Goal: Transaction & Acquisition: Obtain resource

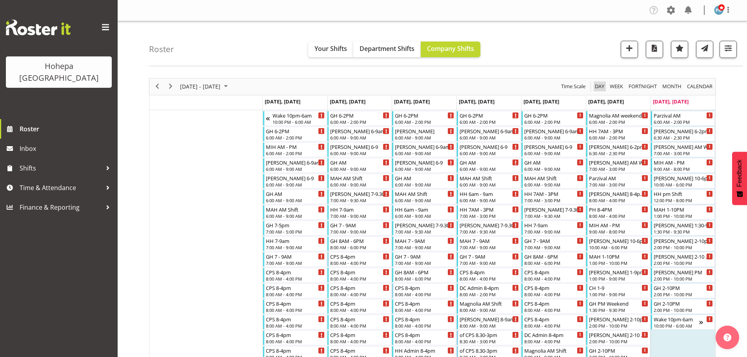
click at [601, 89] on span "Day" at bounding box center [599, 87] width 11 height 10
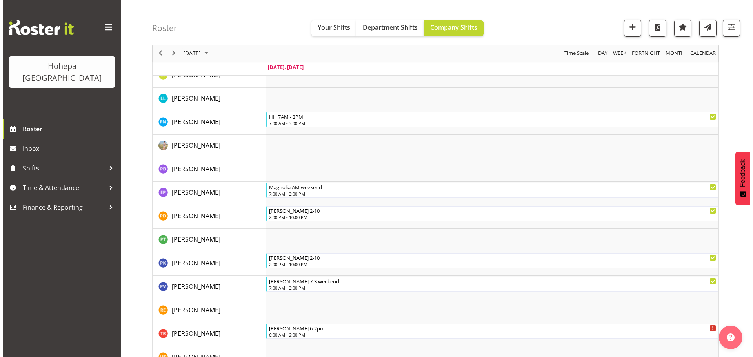
scroll to position [1395, 0]
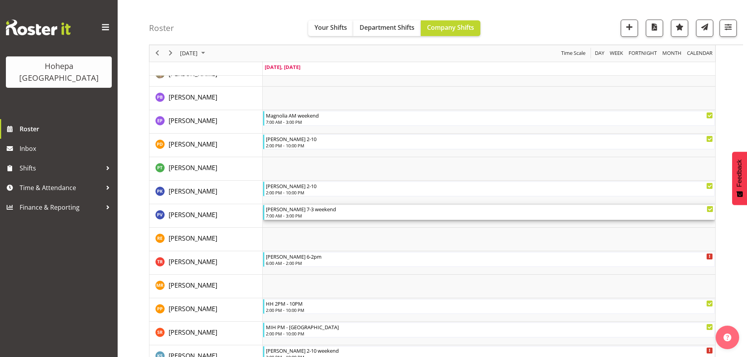
click at [296, 210] on div "[PERSON_NAME] 7-3 weekend" at bounding box center [489, 209] width 447 height 8
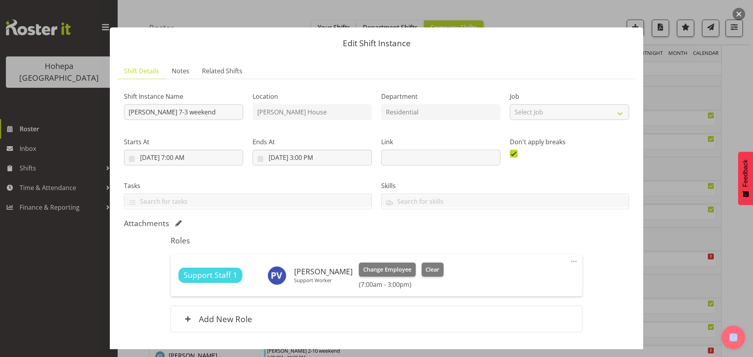
click at [570, 263] on span at bounding box center [573, 261] width 9 height 9
click at [510, 279] on link "Edit" at bounding box center [540, 279] width 75 height 14
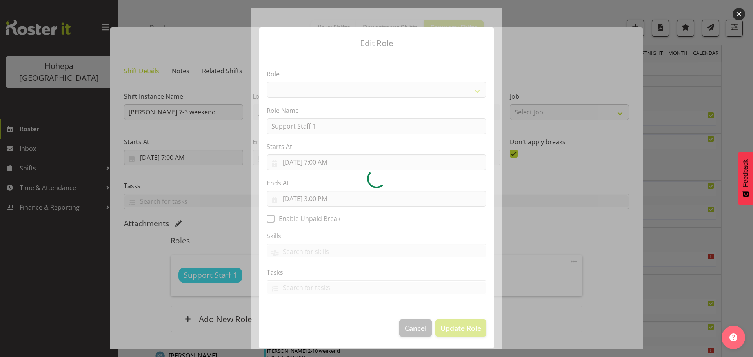
click at [316, 199] on div at bounding box center [376, 178] width 251 height 341
select select "1091"
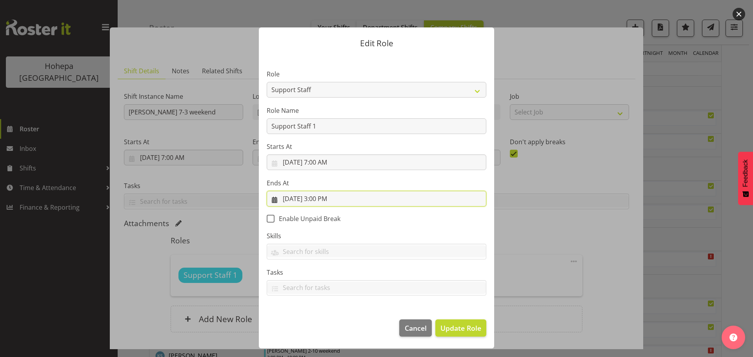
click at [317, 199] on input "[DATE] 3:00 PM" at bounding box center [377, 199] width 220 height 16
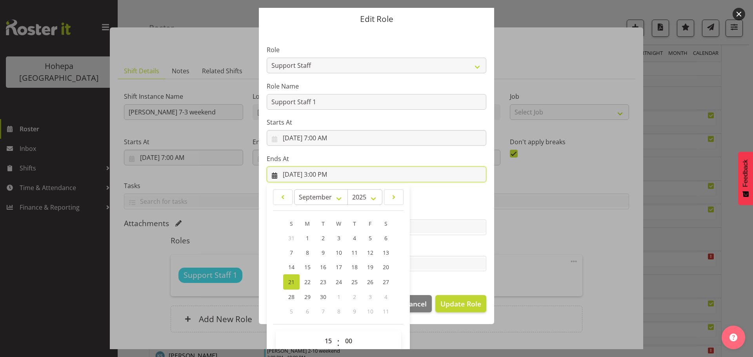
scroll to position [36, 0]
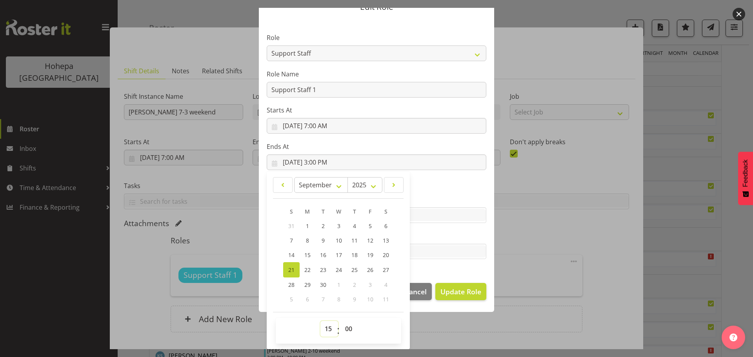
click at [323, 332] on select "00 01 02 03 04 05 06 07 08 09 10 11 12 13 14 15 16 17 18 19 20 21 22 23" at bounding box center [329, 329] width 18 height 16
select select "14"
click at [320, 321] on select "00 01 02 03 04 05 06 07 08 09 10 11 12 13 14 15 16 17 18 19 20 21 22 23" at bounding box center [329, 329] width 18 height 16
type input "[DATE] 2:00 PM"
click at [345, 329] on select "00 01 02 03 04 05 06 07 08 09 10 11 12 13 14 15 16 17 18 19 20 21 22 23 24 25 2…" at bounding box center [350, 329] width 18 height 16
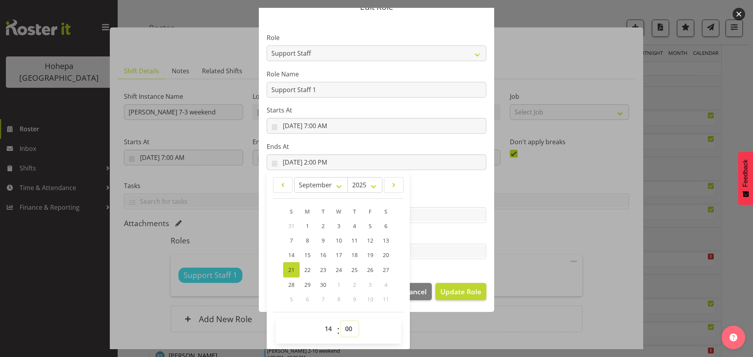
select select "30"
click at [341, 321] on select "00 01 02 03 04 05 06 07 08 09 10 11 12 13 14 15 16 17 18 19 20 21 22 23 24 25 2…" at bounding box center [350, 329] width 18 height 16
type input "[DATE] 2:30 PM"
click at [445, 276] on footer "Cancel Update Role" at bounding box center [376, 293] width 235 height 37
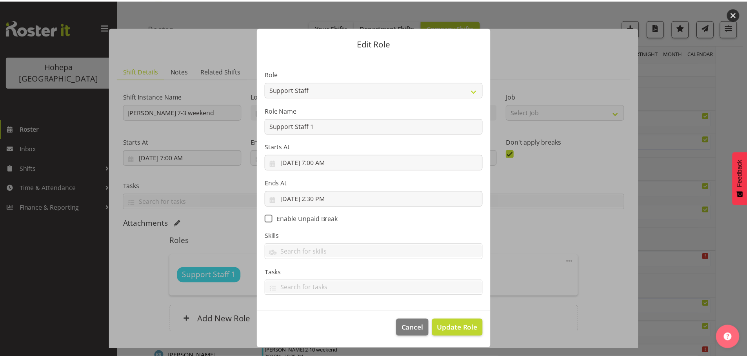
scroll to position [0, 0]
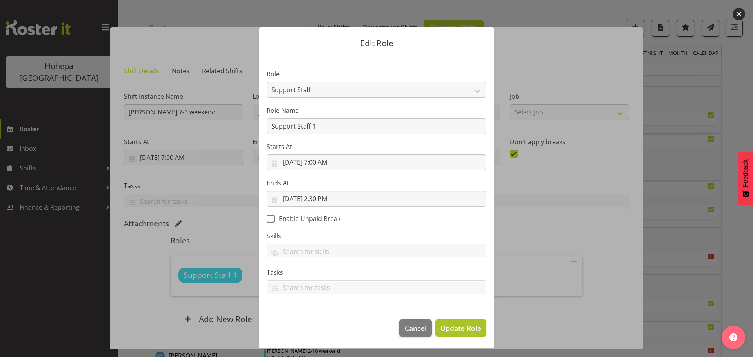
click at [457, 330] on span "Update Role" at bounding box center [460, 328] width 41 height 10
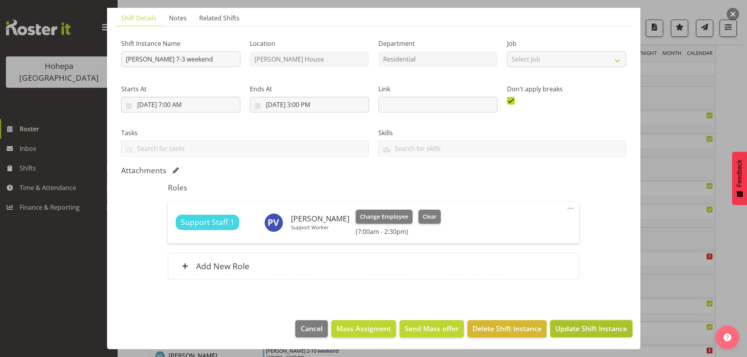
click at [570, 328] on span "Update Shift Instance" at bounding box center [591, 328] width 72 height 10
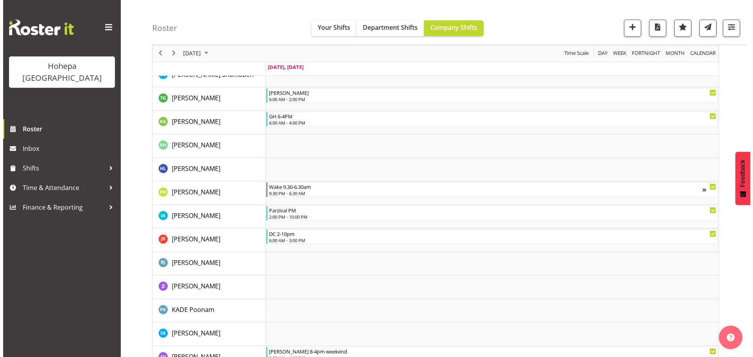
scroll to position [690, 0]
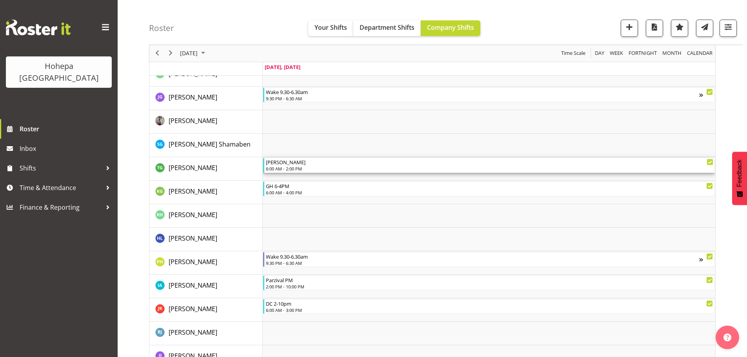
click at [303, 169] on div "6:00 AM - 2:00 PM" at bounding box center [489, 168] width 447 height 6
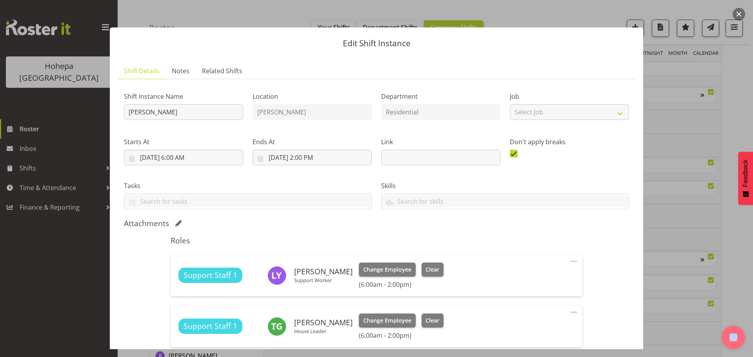
click at [569, 311] on span at bounding box center [573, 312] width 9 height 9
click at [511, 331] on link "Edit" at bounding box center [540, 330] width 75 height 14
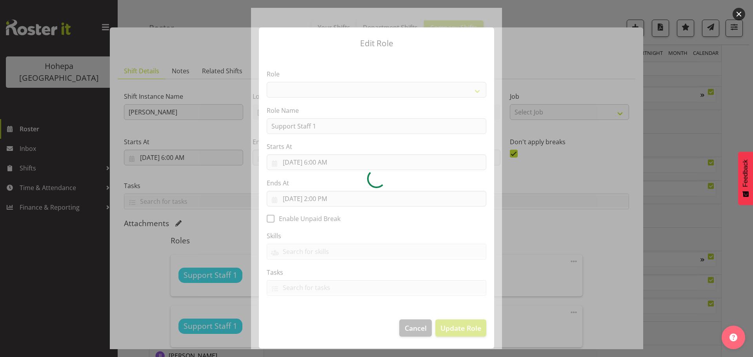
select select "1091"
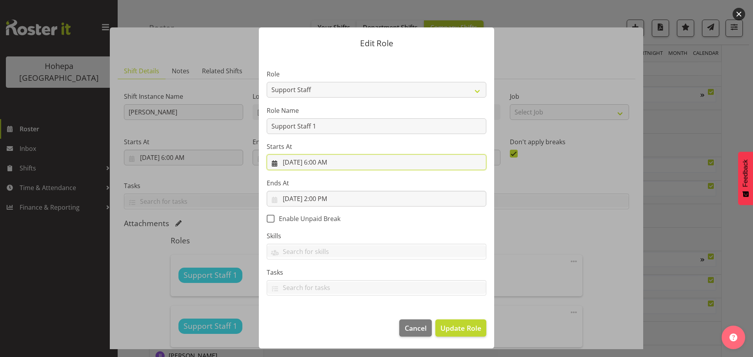
click at [328, 163] on input "[DATE] 6:00 AM" at bounding box center [377, 162] width 220 height 16
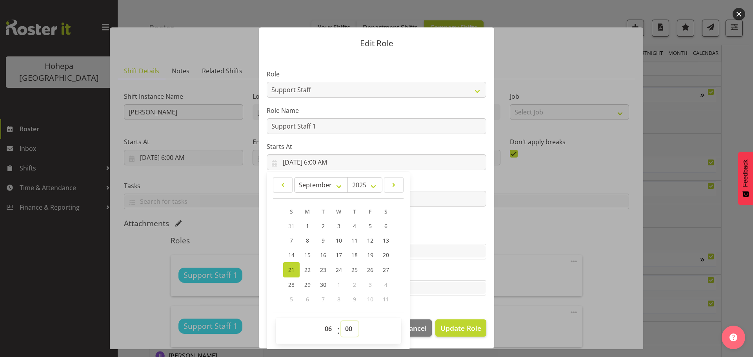
click at [345, 329] on select "00 01 02 03 04 05 06 07 08 09 10 11 12 13 14 15 16 17 18 19 20 21 22 23 24 25 2…" at bounding box center [350, 329] width 18 height 16
select select "30"
click at [341, 321] on select "00 01 02 03 04 05 06 07 08 09 10 11 12 13 14 15 16 17 18 19 20 21 22 23 24 25 2…" at bounding box center [350, 329] width 18 height 16
type input "[DATE] 6:30 AM"
click at [451, 299] on section "Role CP House Leader Support Staff Wake Role Name Support Staff 1 Starts At [DA…" at bounding box center [376, 183] width 235 height 256
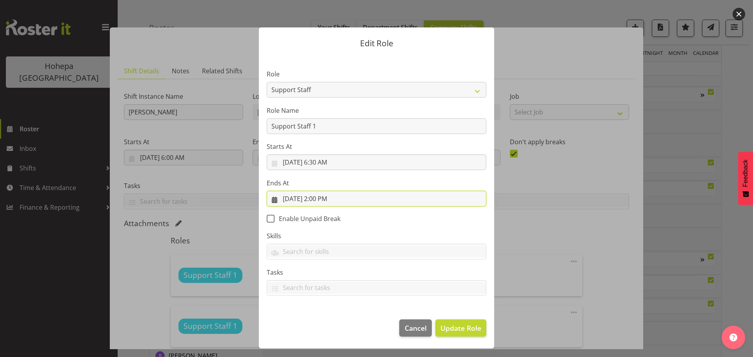
click at [321, 202] on input "[DATE] 2:00 PM" at bounding box center [377, 199] width 220 height 16
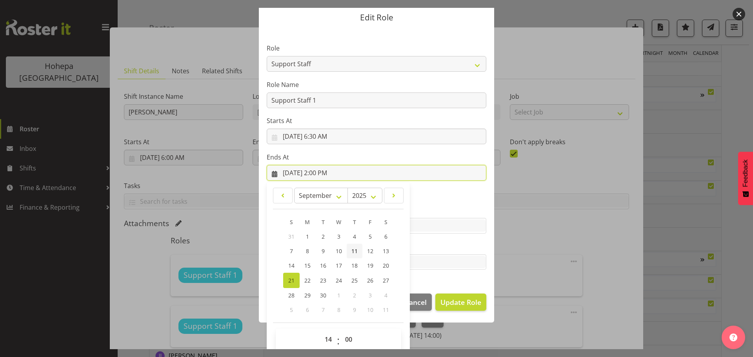
scroll to position [36, 0]
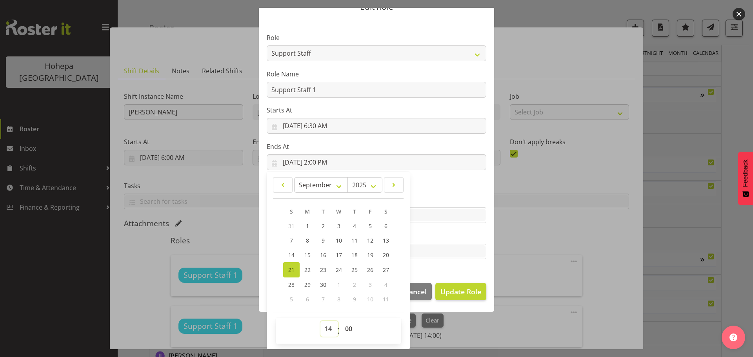
click at [328, 330] on select "00 01 02 03 04 05 06 07 08 09 10 11 12 13 14 15 16 17 18 19 20 21 22 23" at bounding box center [329, 329] width 18 height 16
select select "15"
click at [320, 321] on select "00 01 02 03 04 05 06 07 08 09 10 11 12 13 14 15 16 17 18 19 20 21 22 23" at bounding box center [329, 329] width 18 height 16
type input "[DATE] 3:00 PM"
click at [446, 240] on label "Tasks" at bounding box center [377, 235] width 220 height 9
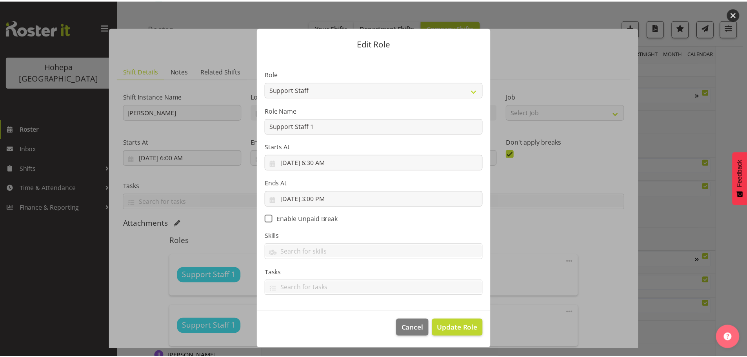
scroll to position [0, 0]
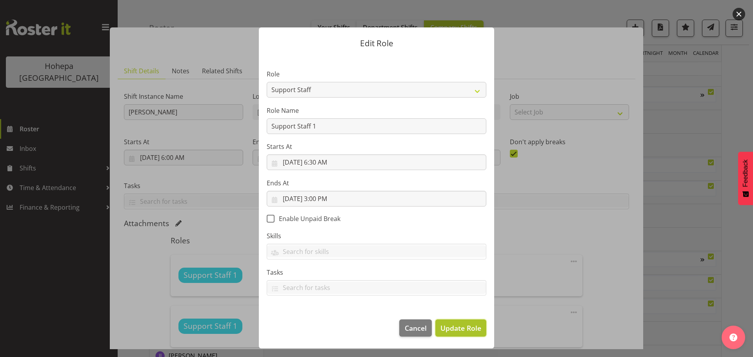
click at [454, 334] on button "Update Role" at bounding box center [460, 327] width 51 height 17
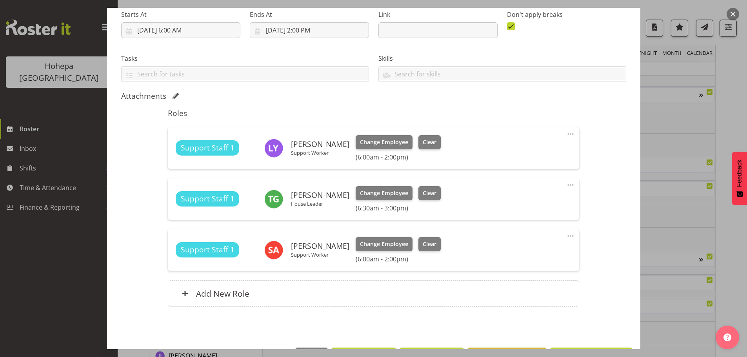
scroll to position [155, 0]
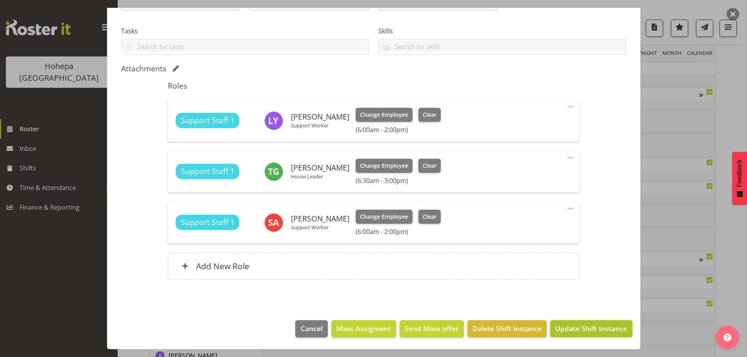
click at [578, 334] on span "Update Shift Instance" at bounding box center [591, 328] width 72 height 10
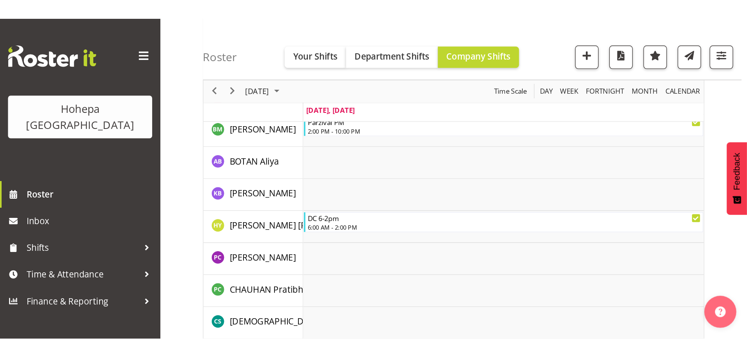
scroll to position [690, 0]
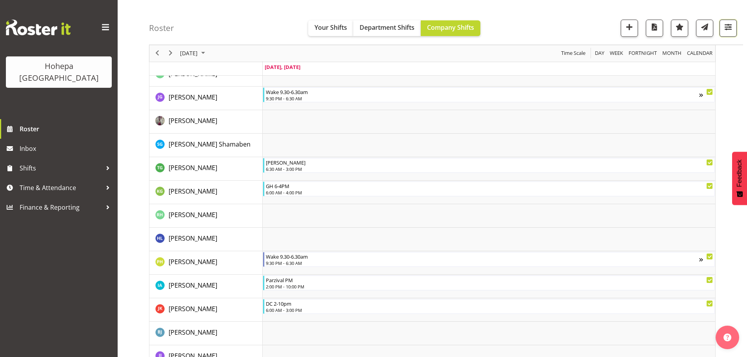
click at [726, 25] on span "button" at bounding box center [728, 27] width 10 height 10
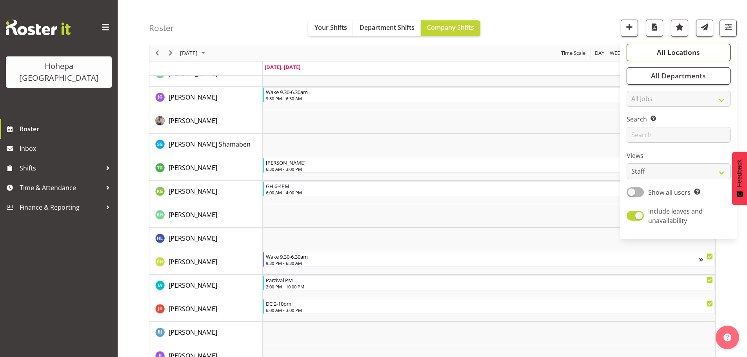
click at [697, 52] on span "All Locations" at bounding box center [678, 52] width 43 height 9
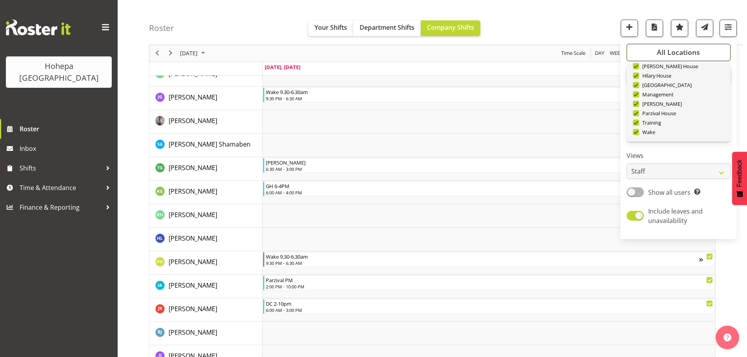
scroll to position [75, 0]
click at [685, 132] on span "Deselect All" at bounding box center [687, 128] width 32 height 7
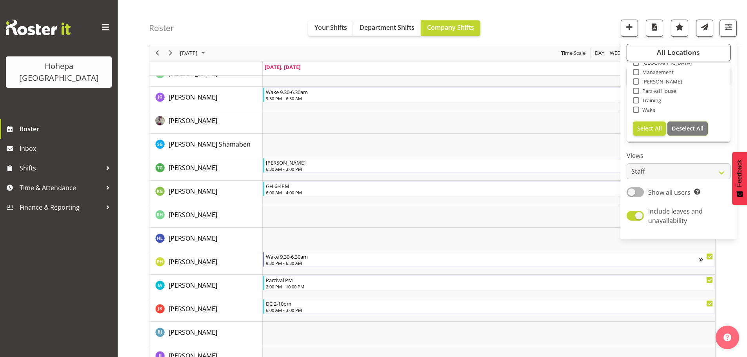
checkbox input "false"
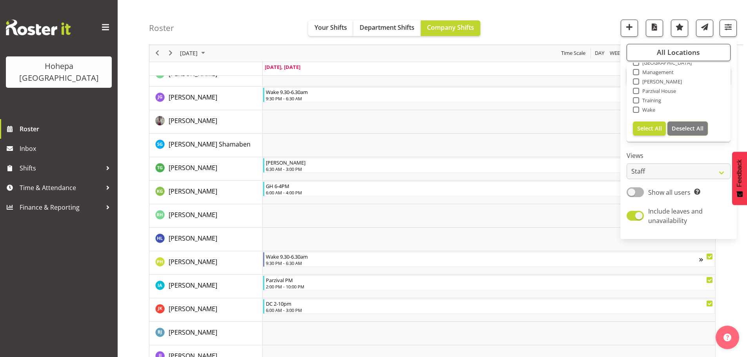
checkbox input "false"
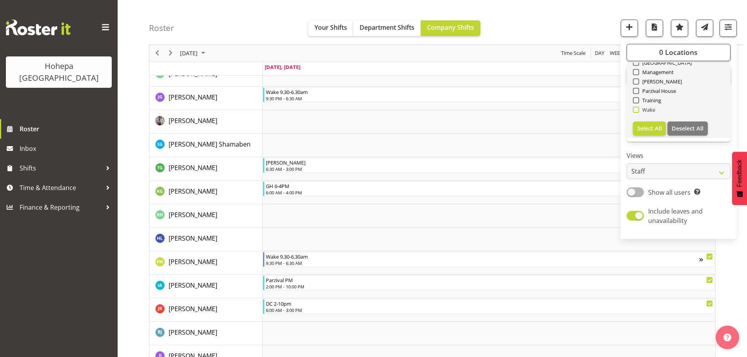
click at [637, 110] on span at bounding box center [636, 110] width 6 height 6
click at [637, 110] on input "Wake" at bounding box center [635, 109] width 5 height 5
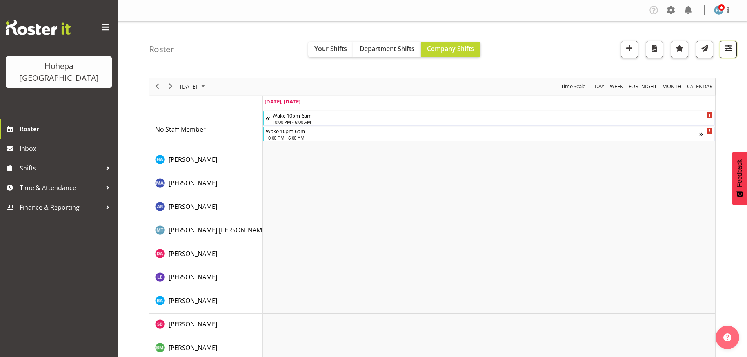
click at [723, 51] on span "button" at bounding box center [728, 48] width 10 height 10
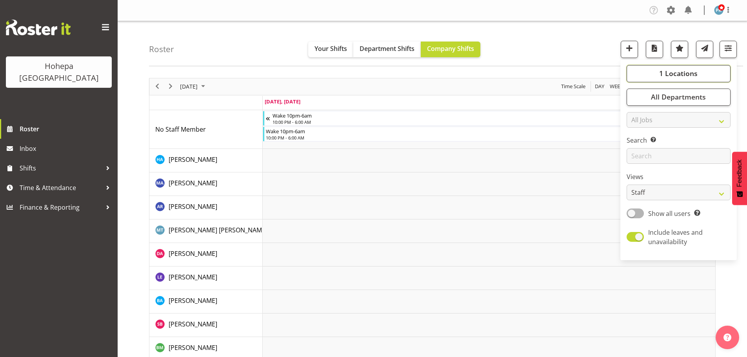
click at [677, 73] on span "1 Locations" at bounding box center [678, 73] width 38 height 9
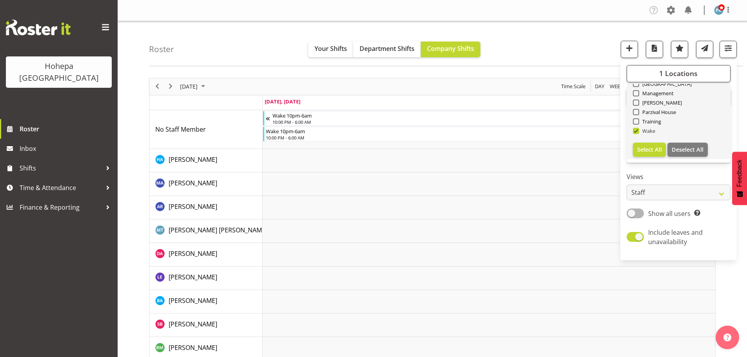
click at [637, 130] on span at bounding box center [636, 131] width 6 height 6
click at [637, 130] on input "Wake" at bounding box center [635, 130] width 5 height 5
checkbox input "false"
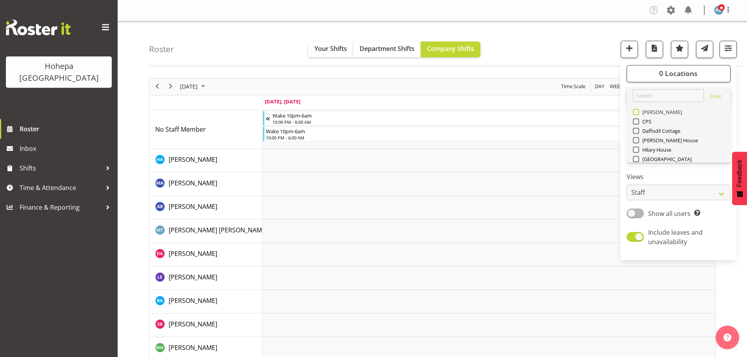
click at [638, 113] on span at bounding box center [636, 112] width 6 height 6
click at [638, 113] on input "[PERSON_NAME]" at bounding box center [635, 111] width 5 height 5
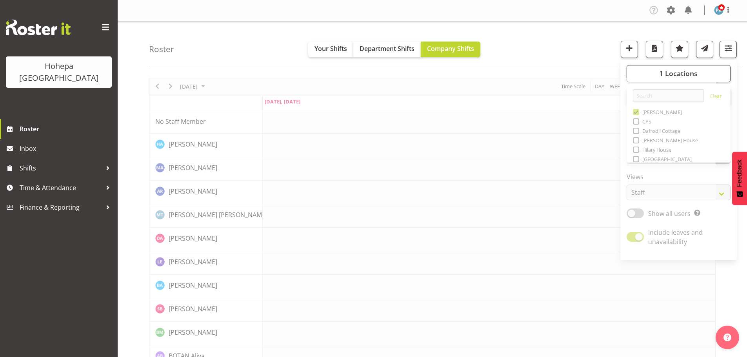
click at [529, 38] on div "Roster Your Shifts Department Shifts Company Shifts 1 Locations [GEOGRAPHIC_DAT…" at bounding box center [446, 43] width 594 height 45
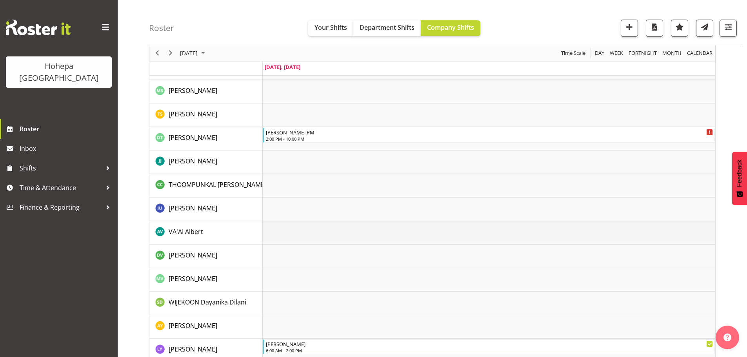
scroll to position [1444, 0]
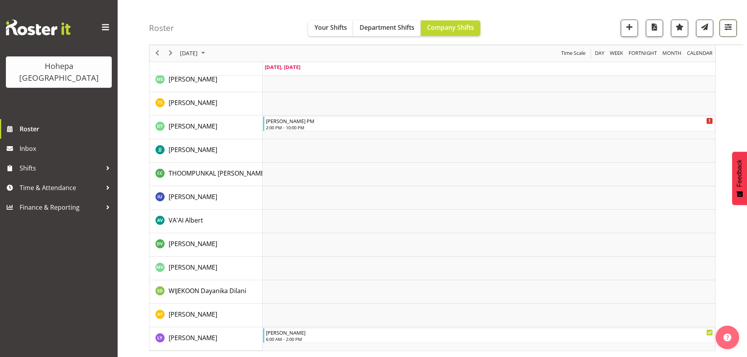
click at [726, 31] on span "button" at bounding box center [728, 27] width 10 height 10
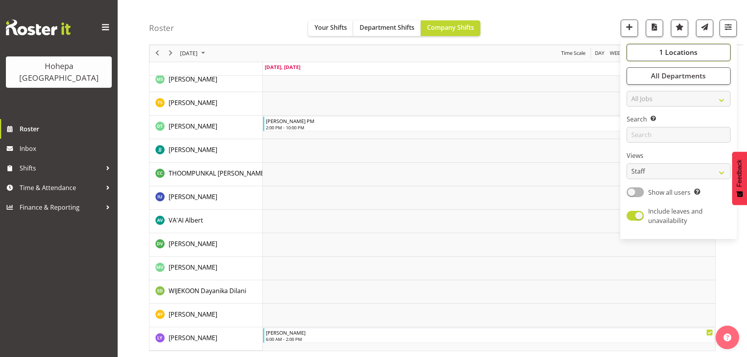
click at [690, 54] on span "1 Locations" at bounding box center [678, 52] width 38 height 9
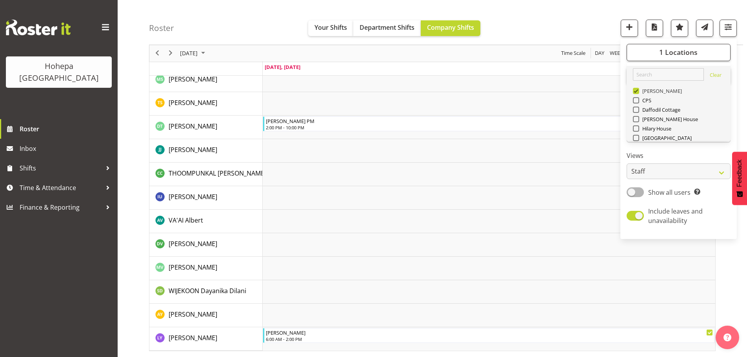
click at [635, 93] on span at bounding box center [636, 91] width 6 height 6
click at [635, 93] on input "[PERSON_NAME]" at bounding box center [635, 91] width 5 height 5
checkbox input "false"
click at [636, 138] on span at bounding box center [636, 138] width 6 height 6
click at [636, 138] on input "[GEOGRAPHIC_DATA]" at bounding box center [635, 138] width 5 height 5
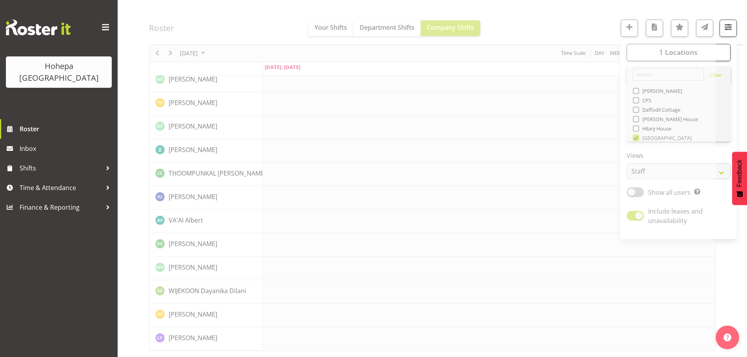
scroll to position [1429, 0]
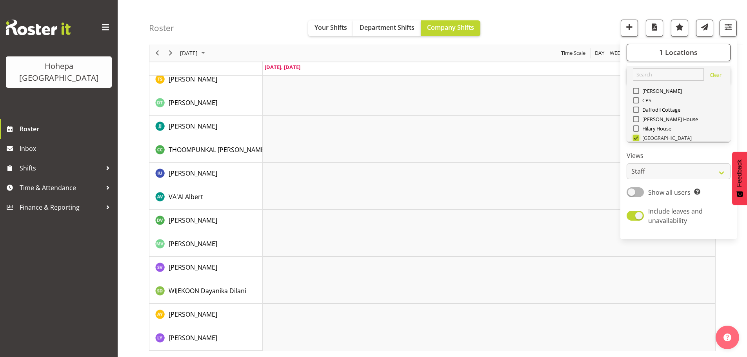
scroll to position [1429, 0]
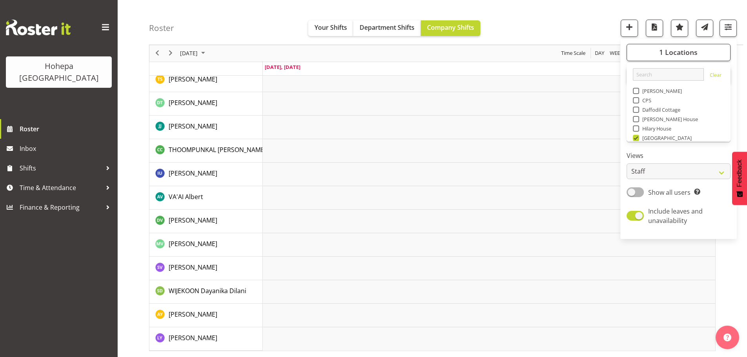
click at [564, 18] on div "Roster Your Shifts Department Shifts Company Shifts 1 Locations [GEOGRAPHIC_DAT…" at bounding box center [446, 22] width 594 height 45
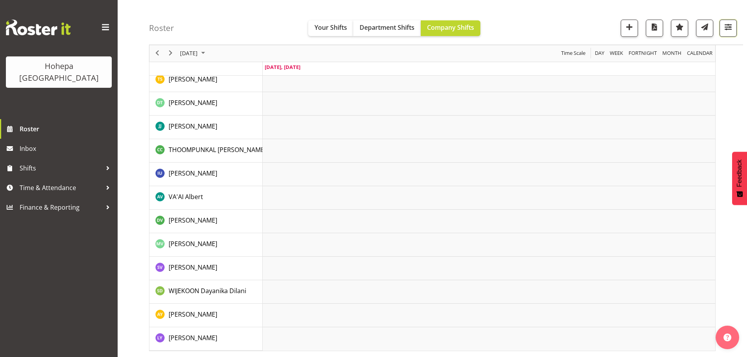
click at [729, 28] on span "button" at bounding box center [728, 27] width 10 height 10
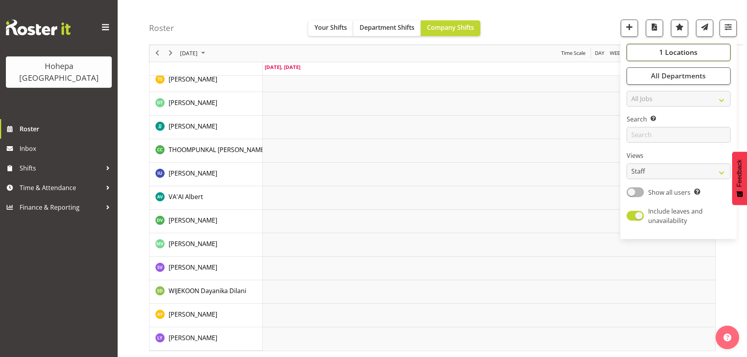
click at [676, 52] on span "1 Locations" at bounding box center [678, 52] width 38 height 9
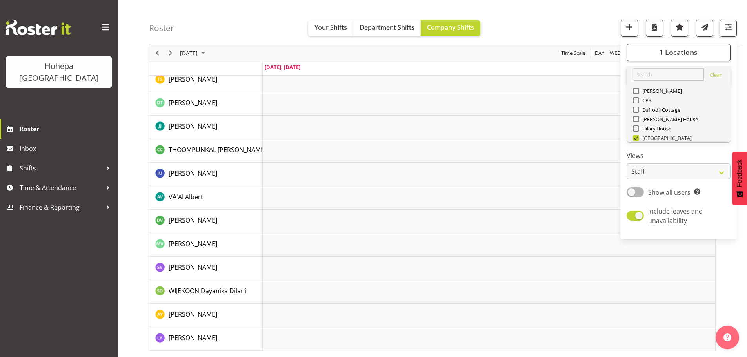
click at [636, 140] on span at bounding box center [636, 138] width 6 height 6
click at [636, 140] on input "[GEOGRAPHIC_DATA]" at bounding box center [635, 138] width 5 height 5
checkbox input "false"
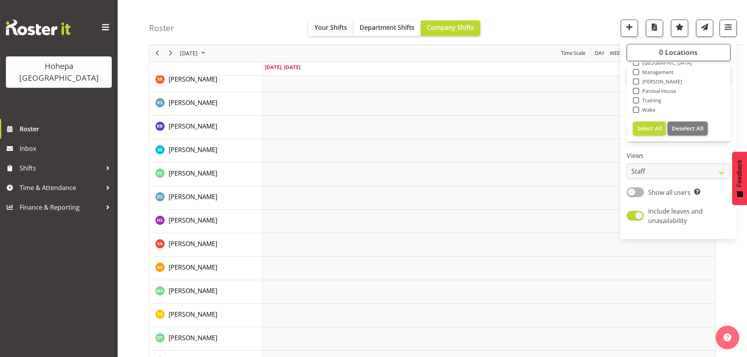
click at [635, 81] on span at bounding box center [636, 81] width 6 height 6
click at [635, 81] on input "[PERSON_NAME]" at bounding box center [635, 81] width 5 height 5
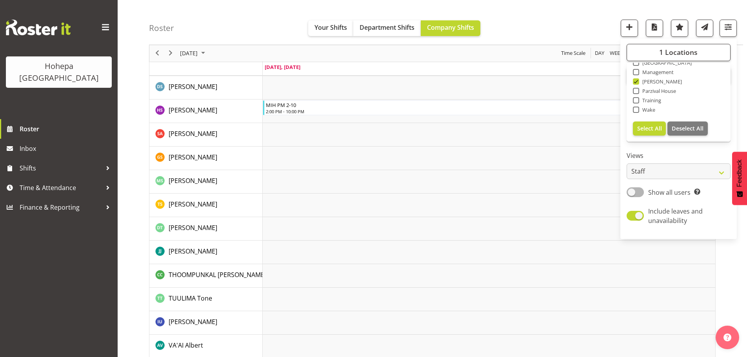
click at [576, 28] on div "Roster Your Shifts Department Shifts Company Shifts 1 Locations [GEOGRAPHIC_DAT…" at bounding box center [446, 22] width 594 height 45
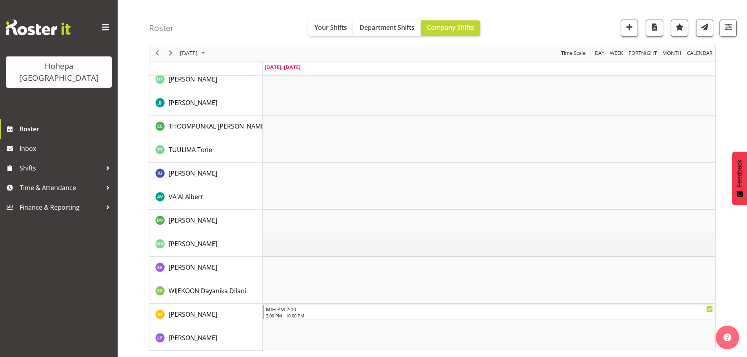
scroll to position [1225, 0]
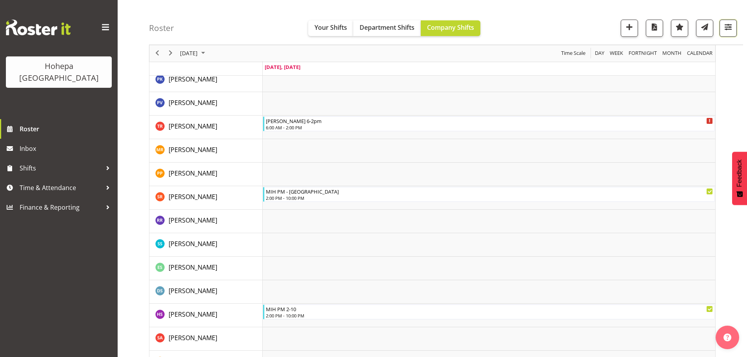
click at [726, 26] on span "button" at bounding box center [728, 27] width 10 height 10
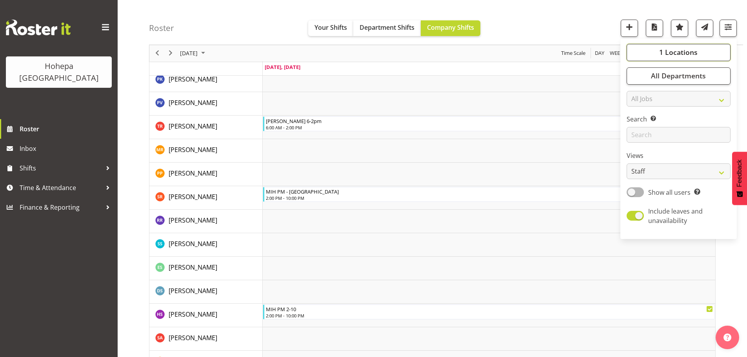
click at [670, 50] on span "1 Locations" at bounding box center [678, 52] width 38 height 9
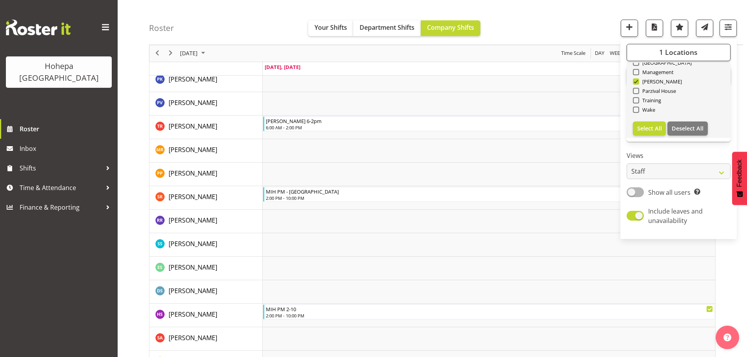
click at [636, 78] on div "[PERSON_NAME]" at bounding box center [679, 82] width 92 height 9
click at [636, 82] on span at bounding box center [636, 81] width 6 height 6
click at [636, 82] on input "[PERSON_NAME]" at bounding box center [635, 81] width 5 height 5
checkbox input "false"
click at [637, 91] on span at bounding box center [636, 91] width 6 height 6
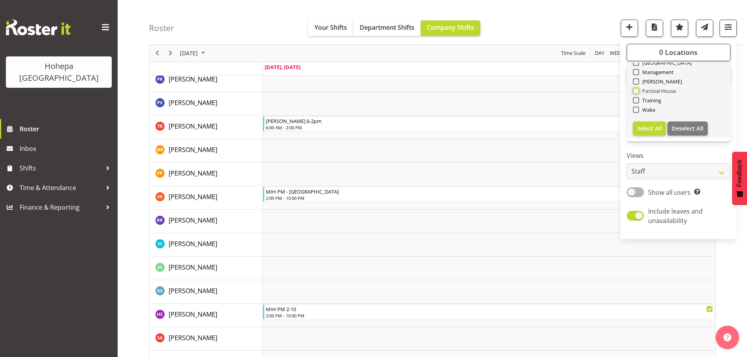
click at [637, 91] on input "Parzival House" at bounding box center [635, 91] width 5 height 5
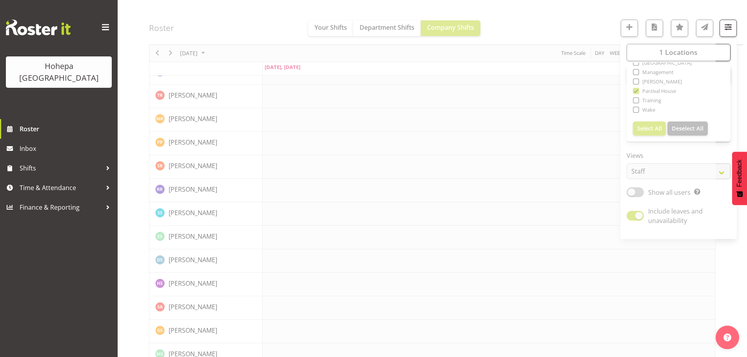
drag, startPoint x: 563, startPoint y: 27, endPoint x: 384, endPoint y: 111, distance: 197.8
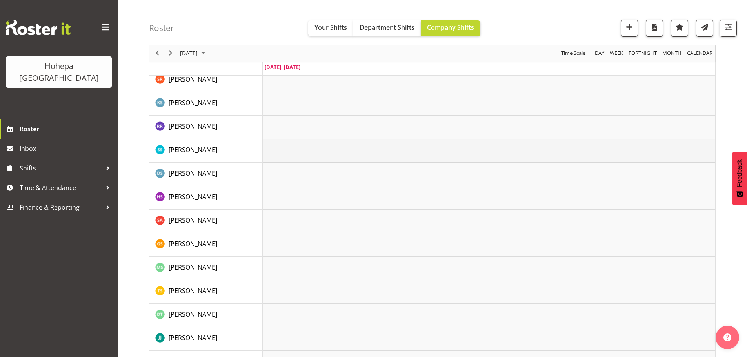
scroll to position [1523, 0]
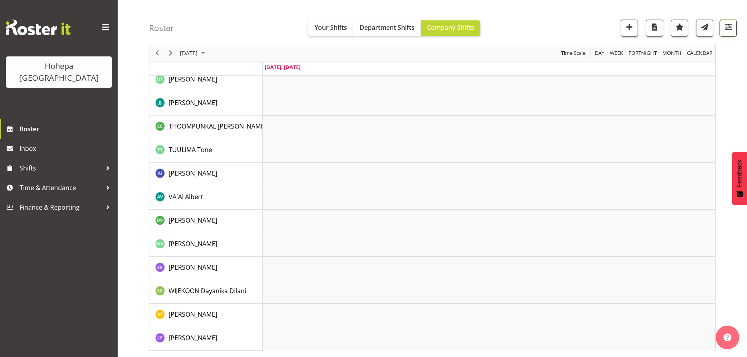
click at [727, 27] on span "button" at bounding box center [728, 27] width 10 height 10
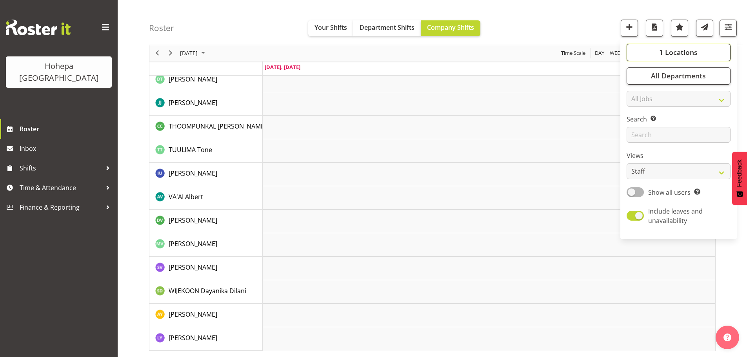
click at [693, 51] on span "1 Locations" at bounding box center [678, 52] width 38 height 9
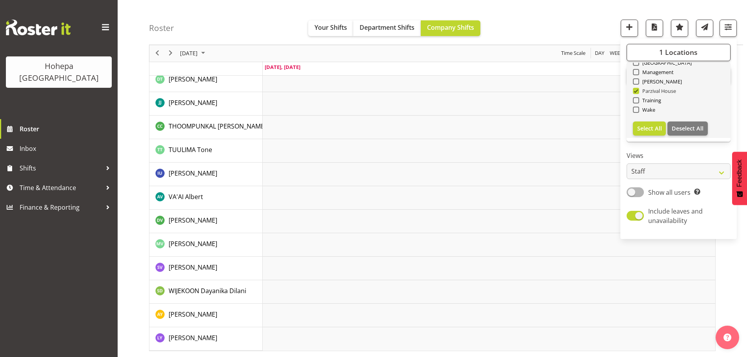
click at [639, 91] on span at bounding box center [636, 91] width 6 height 6
click at [638, 91] on input "Parzival House" at bounding box center [635, 91] width 5 height 5
checkbox input "false"
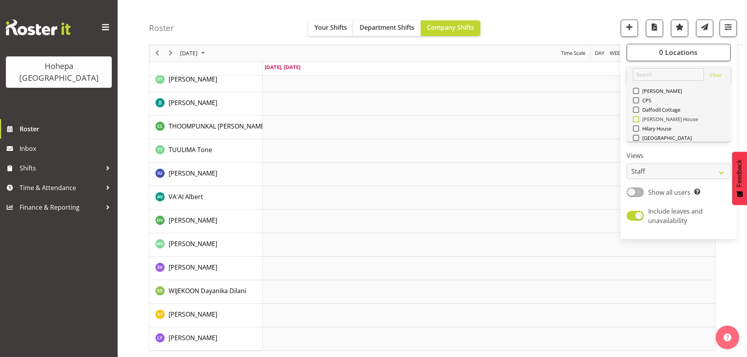
click at [638, 118] on span at bounding box center [636, 119] width 6 height 6
click at [638, 118] on input "[PERSON_NAME] House" at bounding box center [635, 119] width 5 height 5
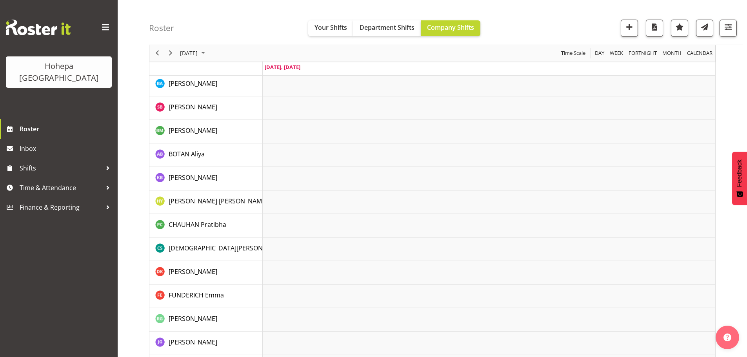
scroll to position [159, 0]
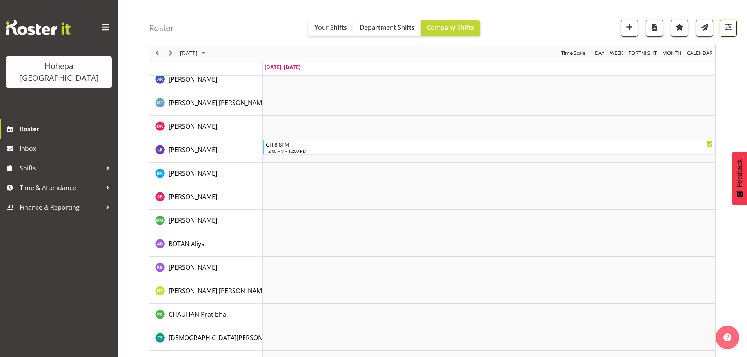
click at [729, 28] on span "button" at bounding box center [728, 27] width 10 height 10
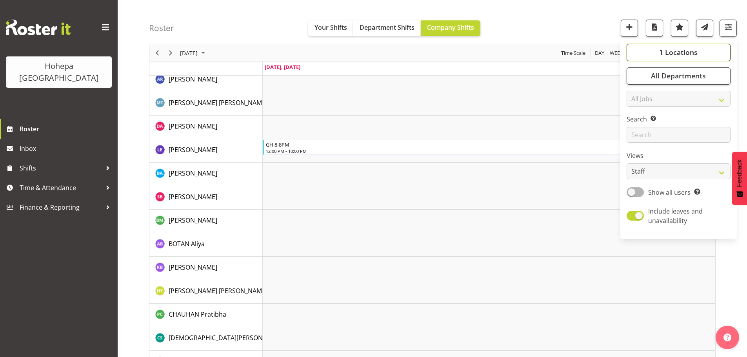
click at [695, 50] on span "1 Locations" at bounding box center [678, 52] width 38 height 9
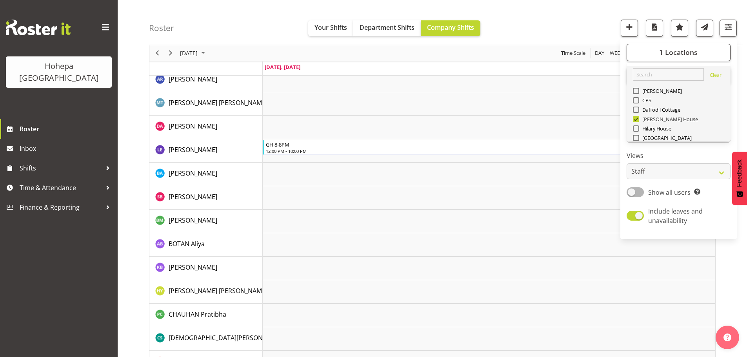
click at [637, 120] on span at bounding box center [636, 119] width 6 height 6
click at [637, 120] on input "[PERSON_NAME] House" at bounding box center [635, 119] width 5 height 5
checkbox input "false"
click at [635, 127] on span at bounding box center [636, 128] width 6 height 6
click at [635, 127] on input "Hilary House" at bounding box center [635, 128] width 5 height 5
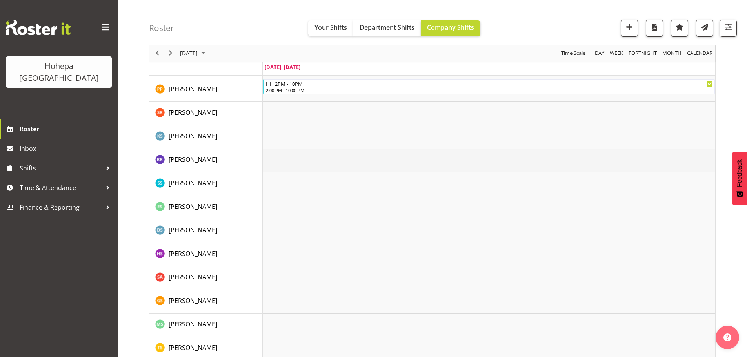
scroll to position [1703, 0]
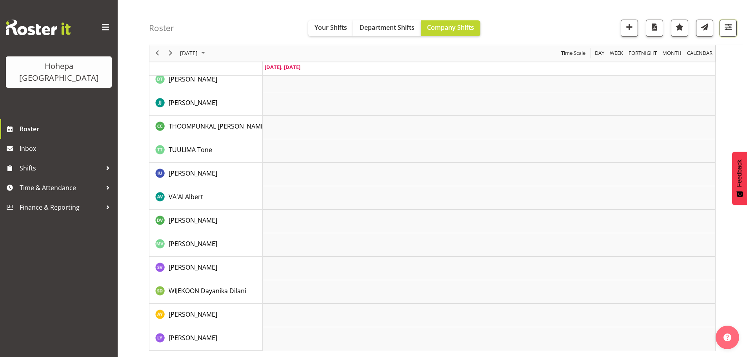
click at [728, 28] on span "button" at bounding box center [728, 27] width 10 height 10
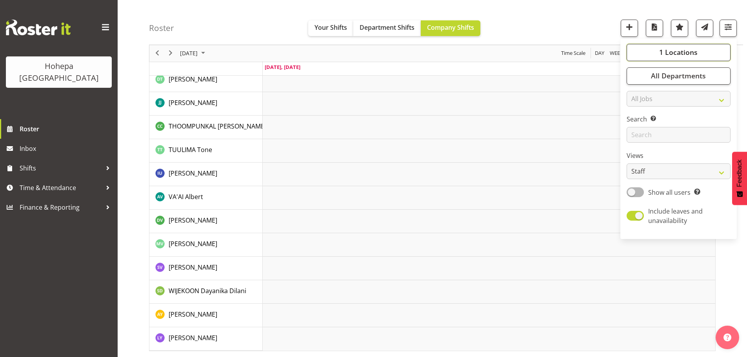
click at [666, 48] on span "1 Locations" at bounding box center [678, 52] width 38 height 9
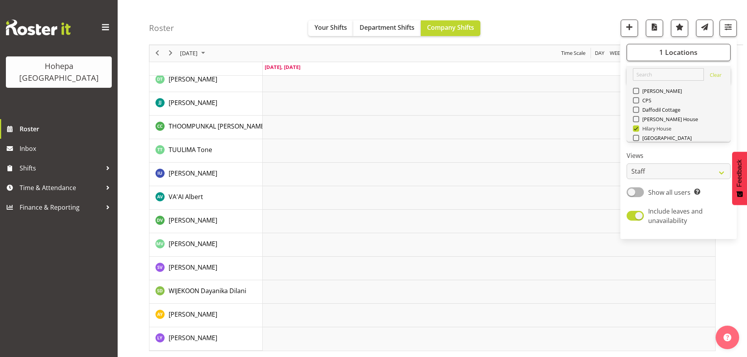
click at [635, 129] on span at bounding box center [636, 128] width 6 height 6
click at [635, 129] on input "Hilary House" at bounding box center [635, 128] width 5 height 5
checkbox input "false"
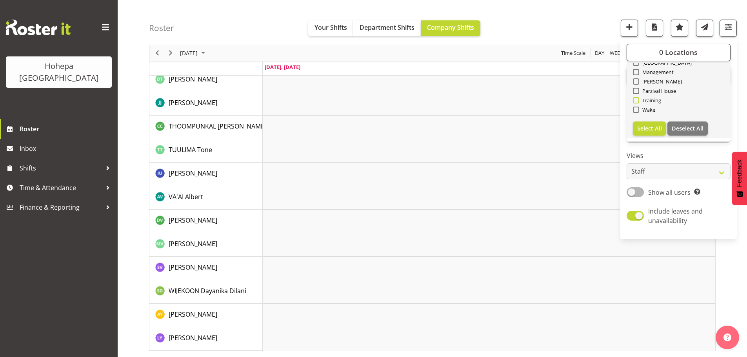
scroll to position [0, 0]
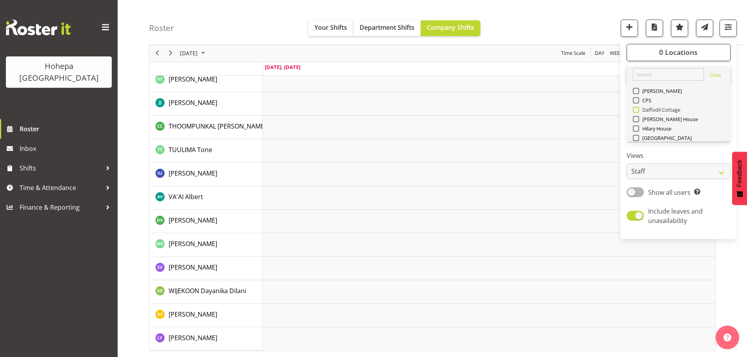
click at [636, 112] on span at bounding box center [636, 110] width 6 height 6
click at [636, 112] on input "Daffodil Cottage" at bounding box center [635, 109] width 5 height 5
checkbox input "true"
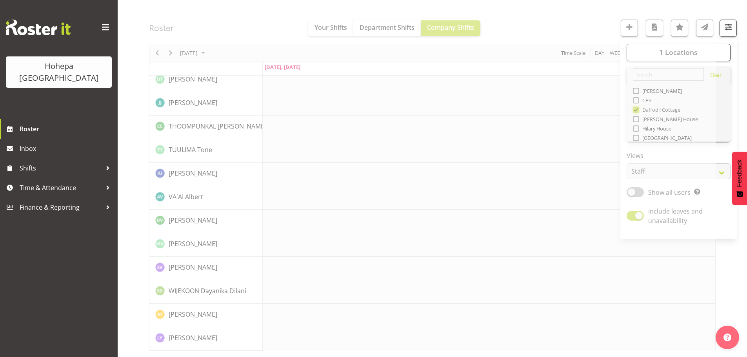
scroll to position [1688, 0]
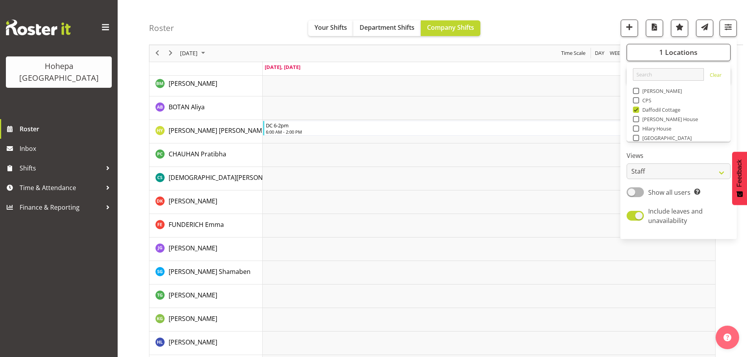
scroll to position [159, 0]
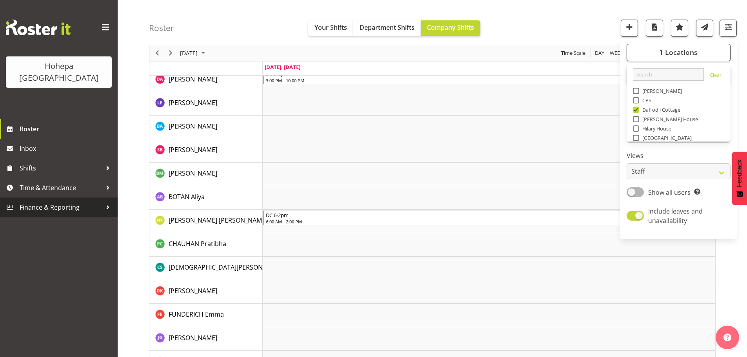
click at [68, 201] on span "Finance & Reporting" at bounding box center [61, 207] width 82 height 12
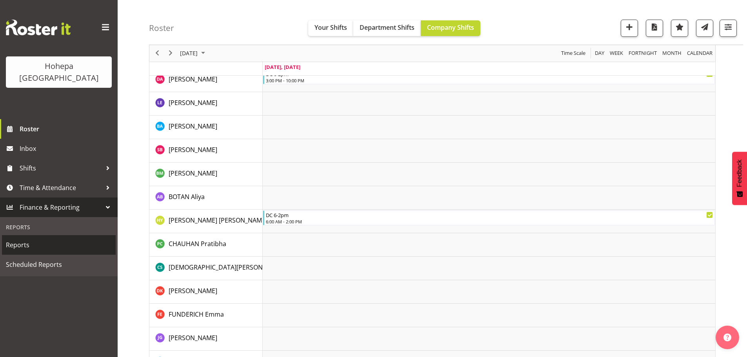
click at [25, 239] on span "Reports" at bounding box center [59, 245] width 106 height 12
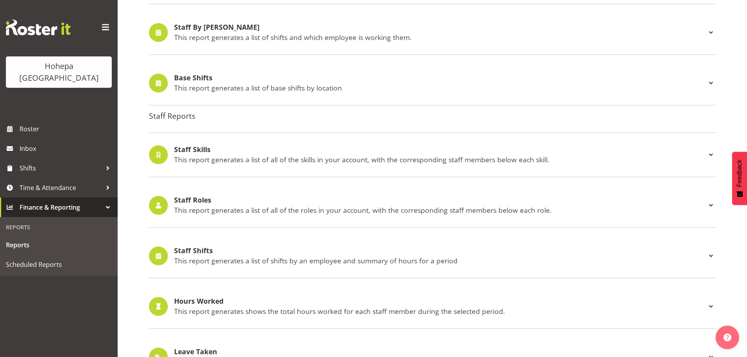
scroll to position [729, 0]
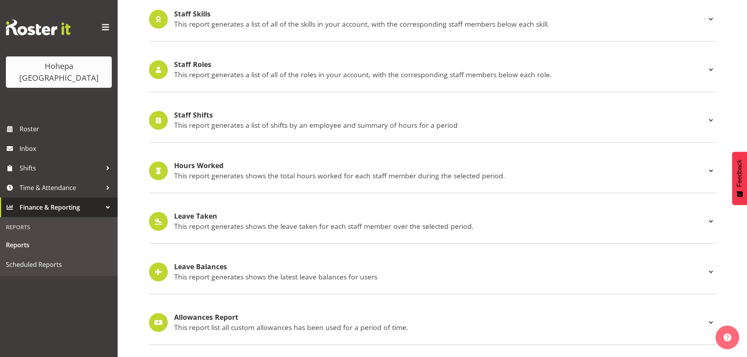
click at [203, 111] on h4 "Staff Shifts" at bounding box center [440, 115] width 532 height 8
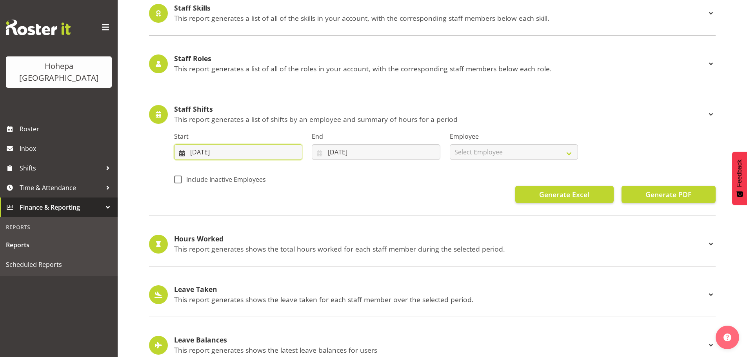
click at [196, 155] on input "[DATE]" at bounding box center [238, 152] width 128 height 16
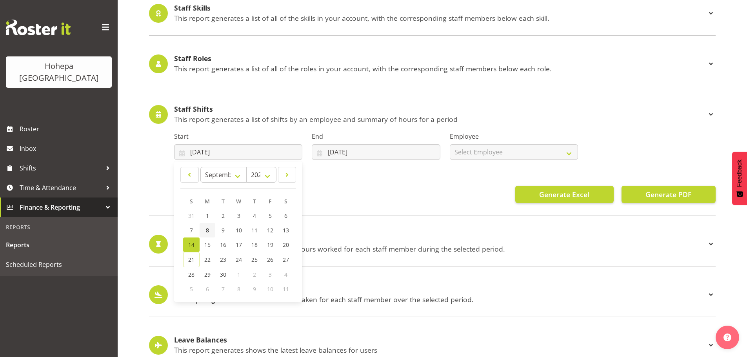
click at [205, 230] on link "8" at bounding box center [208, 230] width 16 height 15
type input "08/09/2025"
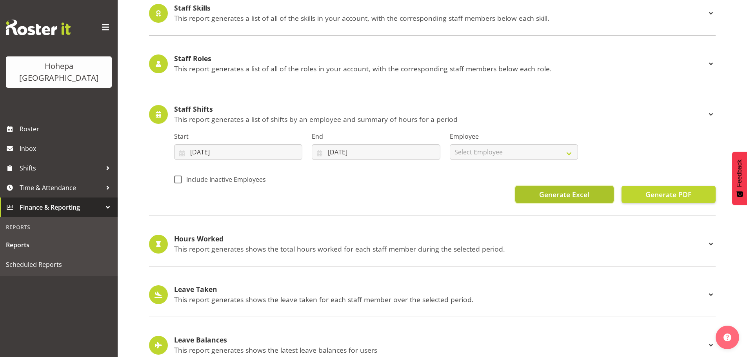
click at [575, 195] on span "Generate Excel" at bounding box center [564, 194] width 50 height 10
